Goal: Task Accomplishment & Management: Use online tool/utility

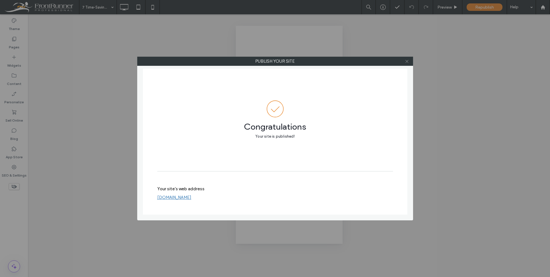
click at [407, 63] on icon at bounding box center [407, 61] width 4 height 4
click at [408, 61] on icon at bounding box center [407, 61] width 4 height 4
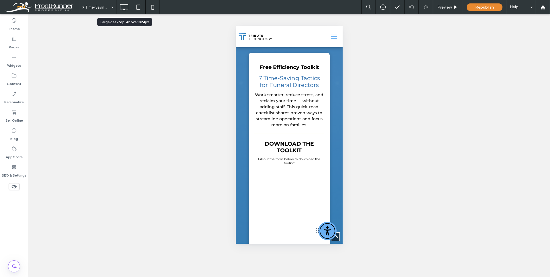
click at [123, 7] on icon at bounding box center [123, 6] width 11 height 11
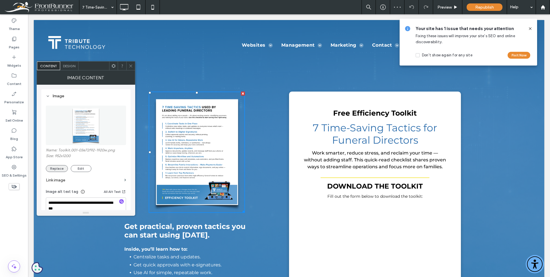
click at [58, 168] on button "Replace" at bounding box center [57, 168] width 22 height 7
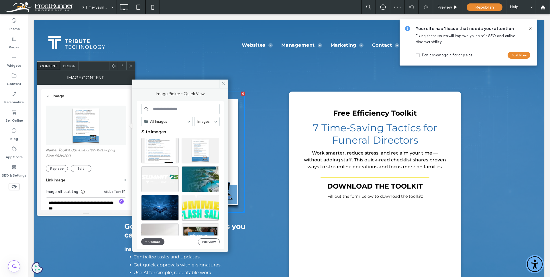
click at [153, 243] on button "Upload" at bounding box center [152, 242] width 23 height 7
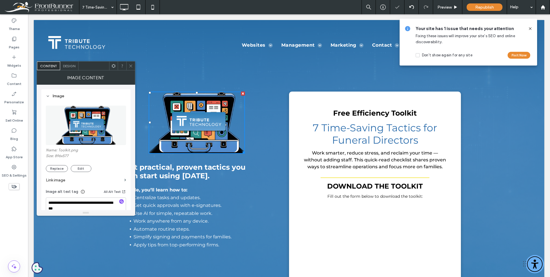
click at [130, 65] on icon at bounding box center [131, 66] width 4 height 4
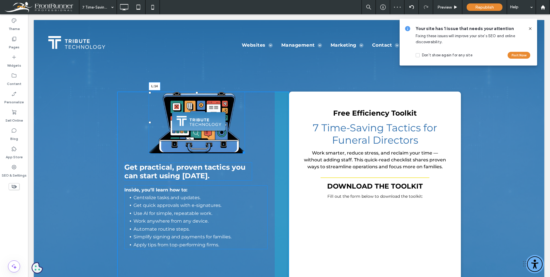
drag, startPoint x: 140, startPoint y: 122, endPoint x: 155, endPoint y: 140, distance: 23.6
click at [149, 122] on div at bounding box center [150, 123] width 2 height 2
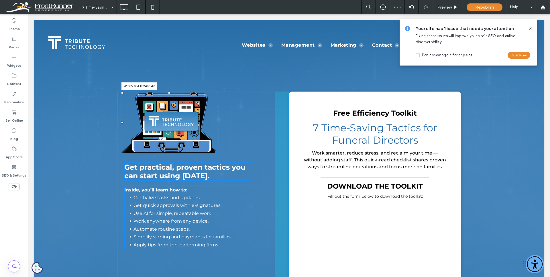
drag, startPoint x: 215, startPoint y: 153, endPoint x: 226, endPoint y: 162, distance: 14.0
click at [218, 154] on div at bounding box center [215, 152] width 4 height 4
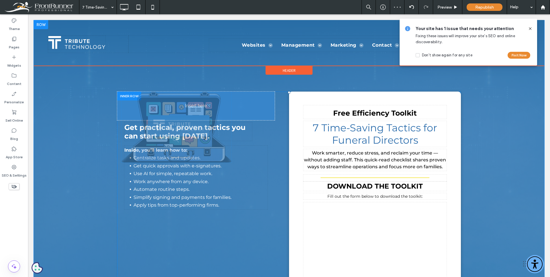
drag, startPoint x: 206, startPoint y: 136, endPoint x: 239, endPoint y: 151, distance: 36.1
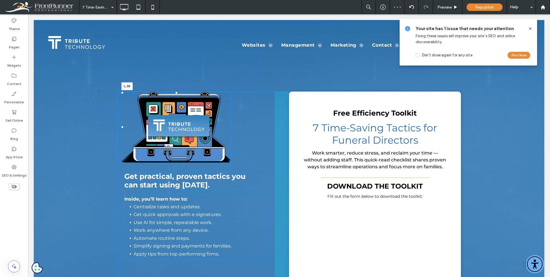
drag, startPoint x: 121, startPoint y: 127, endPoint x: 161, endPoint y: 142, distance: 42.8
click at [124, 128] on div at bounding box center [122, 127] width 2 height 2
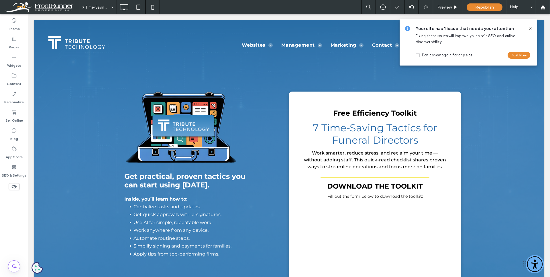
click at [531, 28] on use at bounding box center [530, 28] width 3 height 3
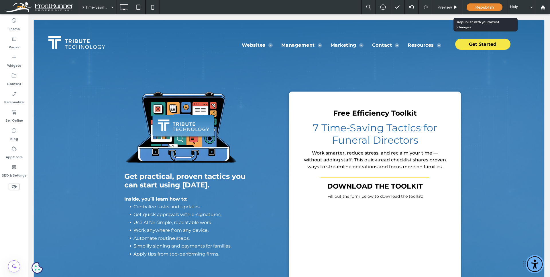
click at [481, 9] on span "Republish" at bounding box center [484, 7] width 19 height 5
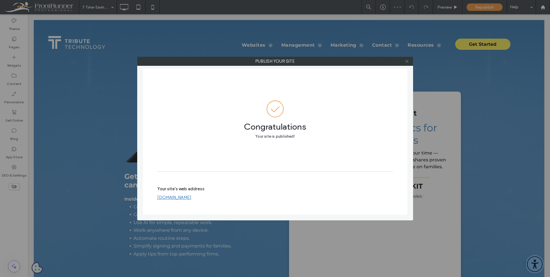
click at [406, 61] on icon at bounding box center [407, 61] width 4 height 4
